Goal: Information Seeking & Learning: Learn about a topic

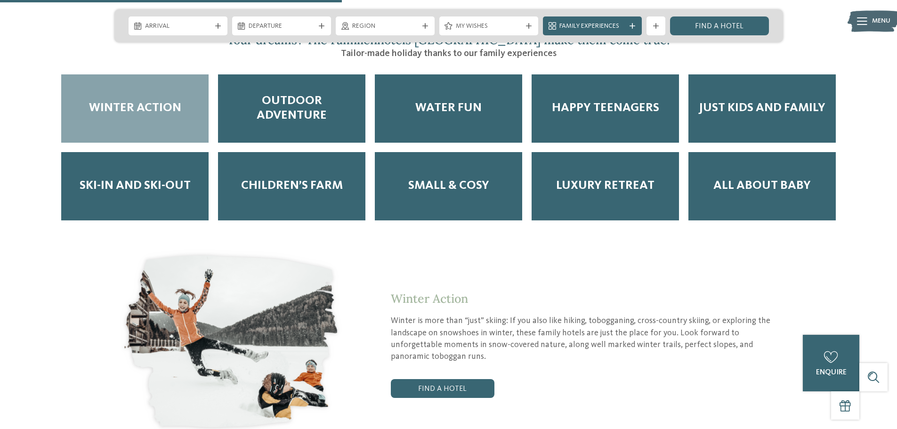
scroll to position [2024, 0]
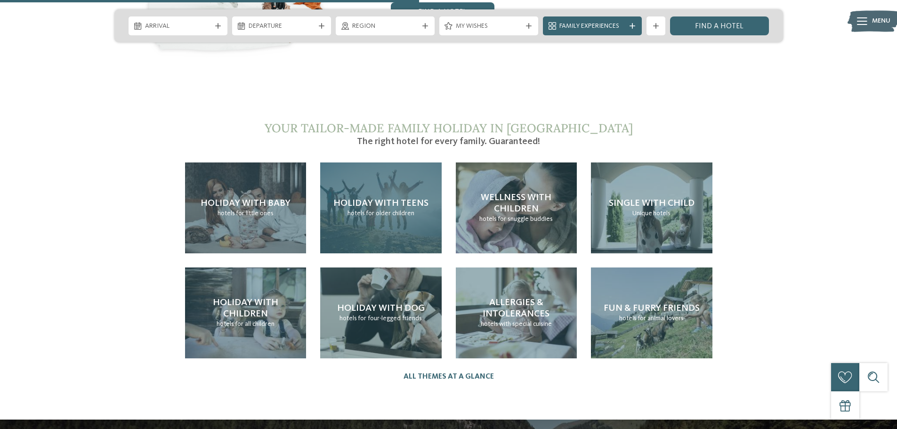
click at [392, 199] on span "Holiday with teens" at bounding box center [380, 203] width 95 height 9
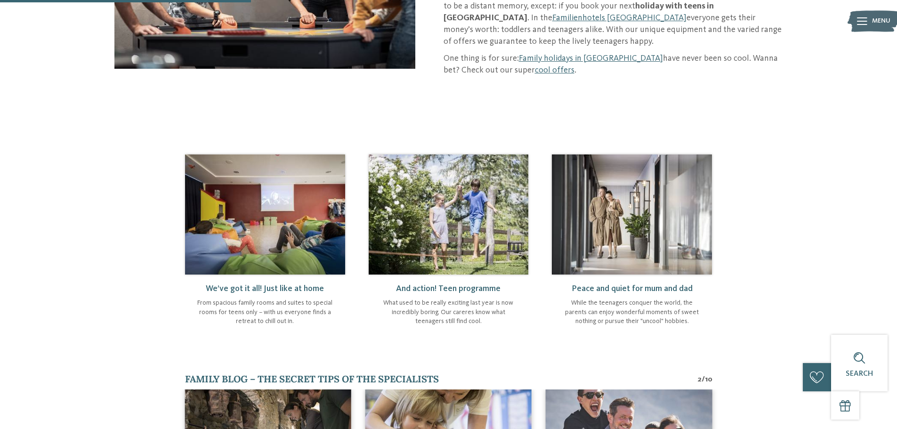
scroll to position [47, 0]
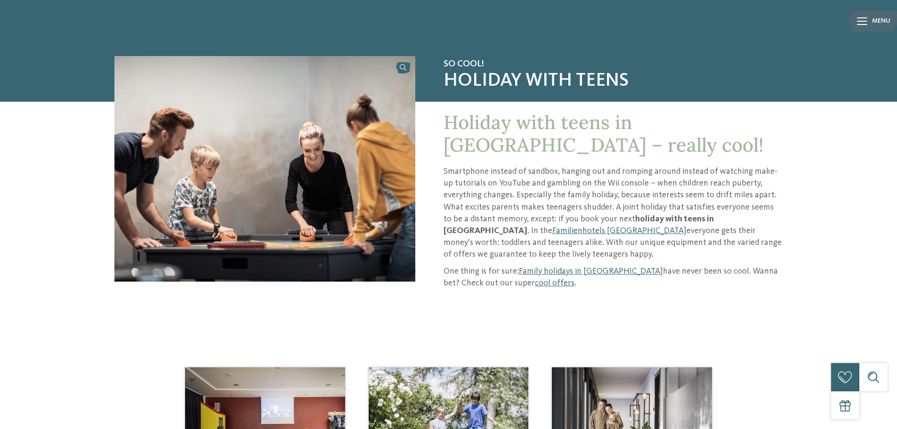
drag, startPoint x: 578, startPoint y: 258, endPoint x: 596, endPoint y: 271, distance: 22.3
click at [578, 267] on link "Family holidays in South Tyrol" at bounding box center [591, 271] width 144 height 8
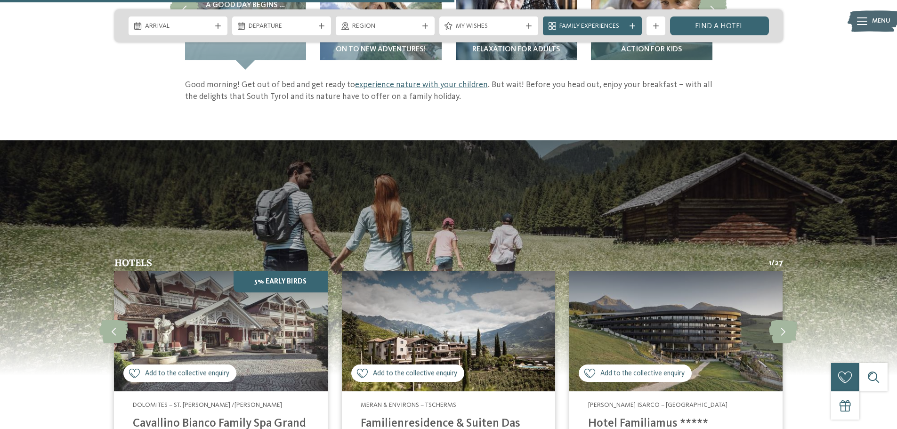
scroll to position [1553, 0]
